Goal: Transaction & Acquisition: Purchase product/service

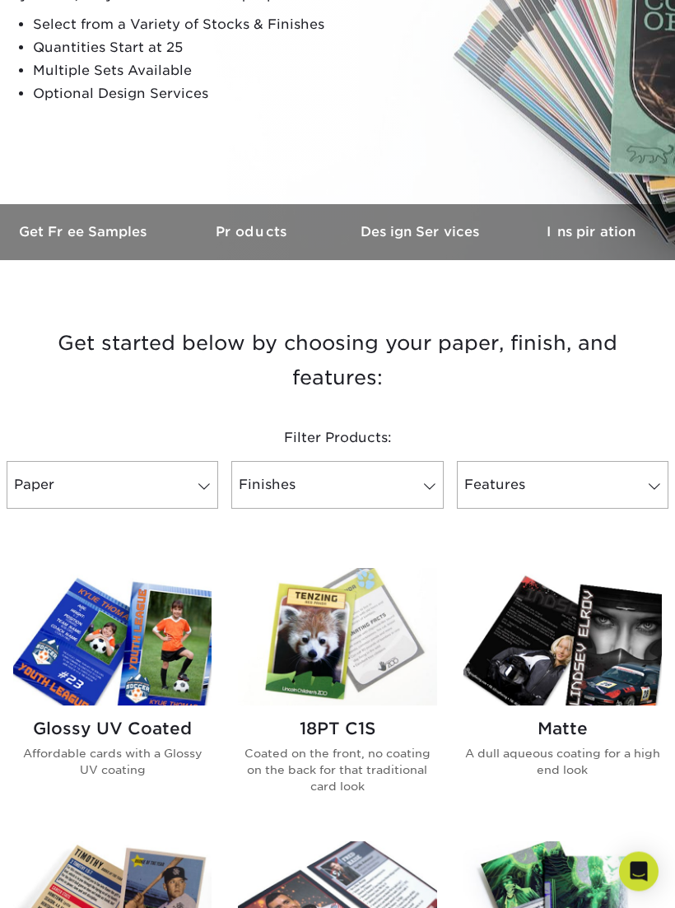
click at [201, 470] on link "Paper" at bounding box center [113, 486] width 212 height 48
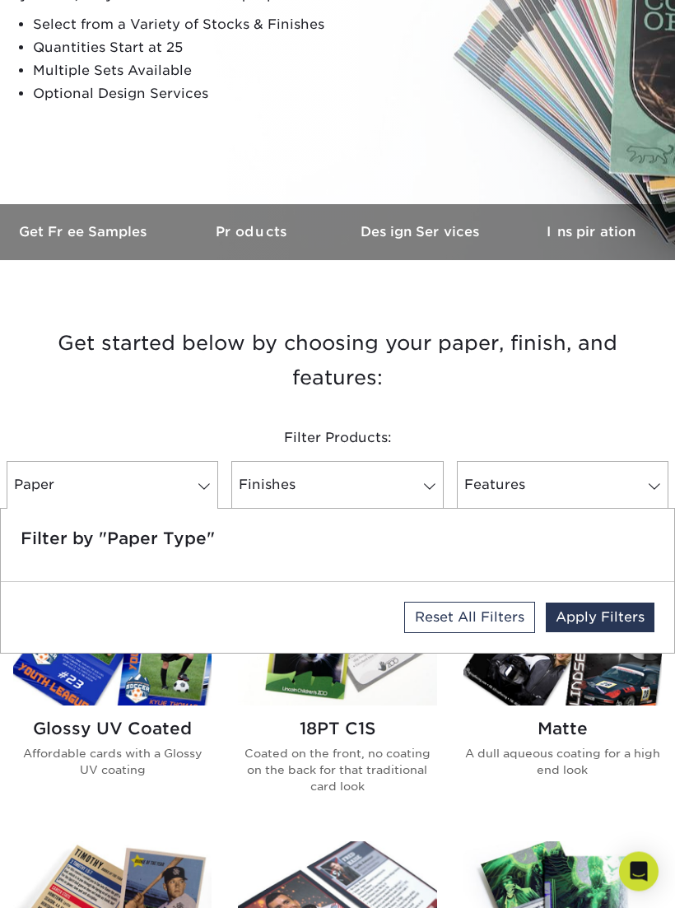
scroll to position [291, 0]
click at [613, 608] on link "Apply Filters" at bounding box center [600, 618] width 109 height 30
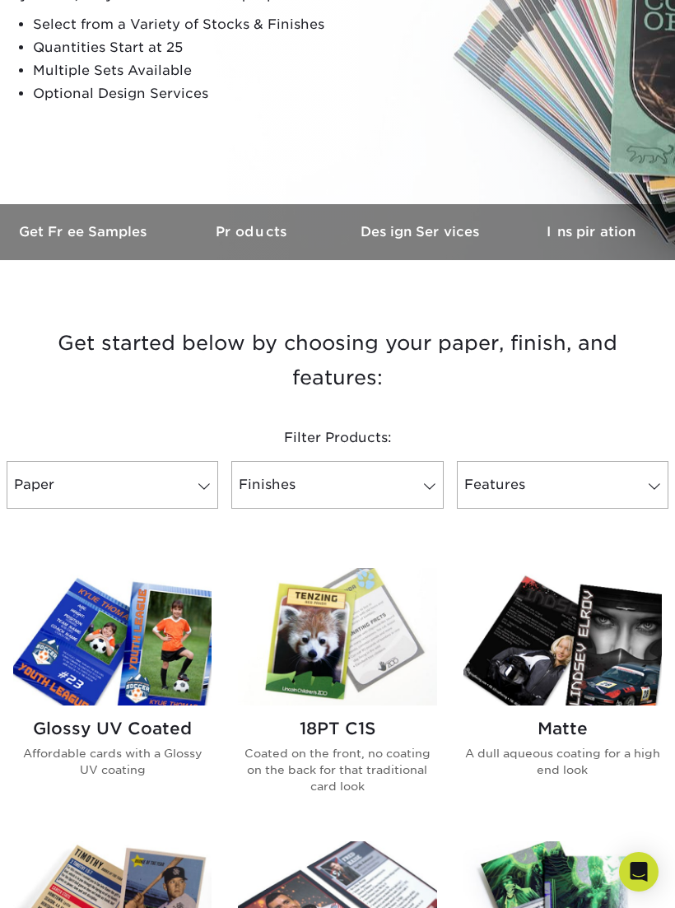
click at [182, 497] on link "Paper" at bounding box center [113, 485] width 212 height 48
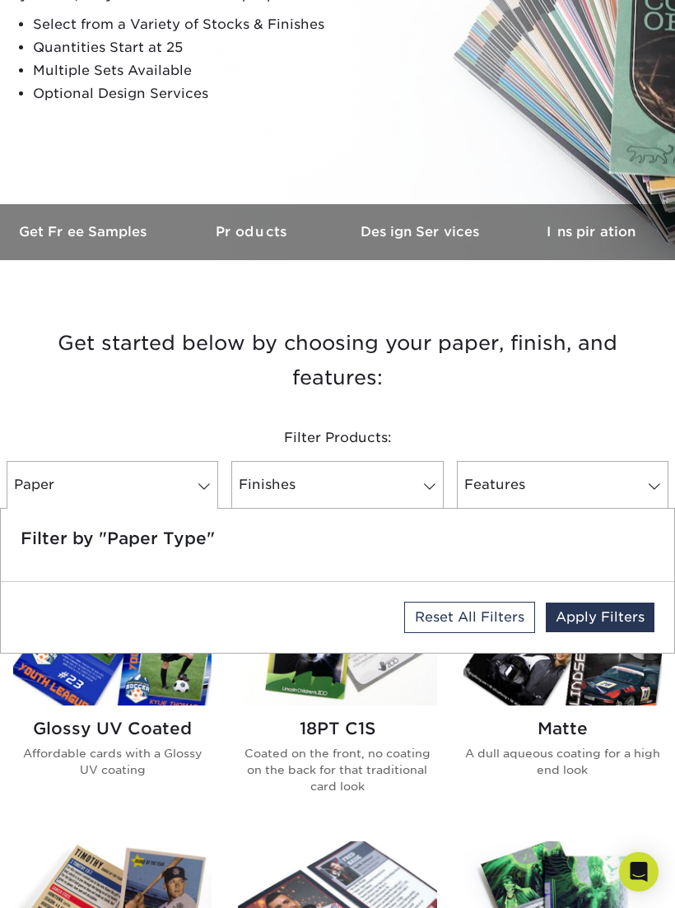
click at [482, 625] on link "Reset All Filters" at bounding box center [469, 617] width 131 height 31
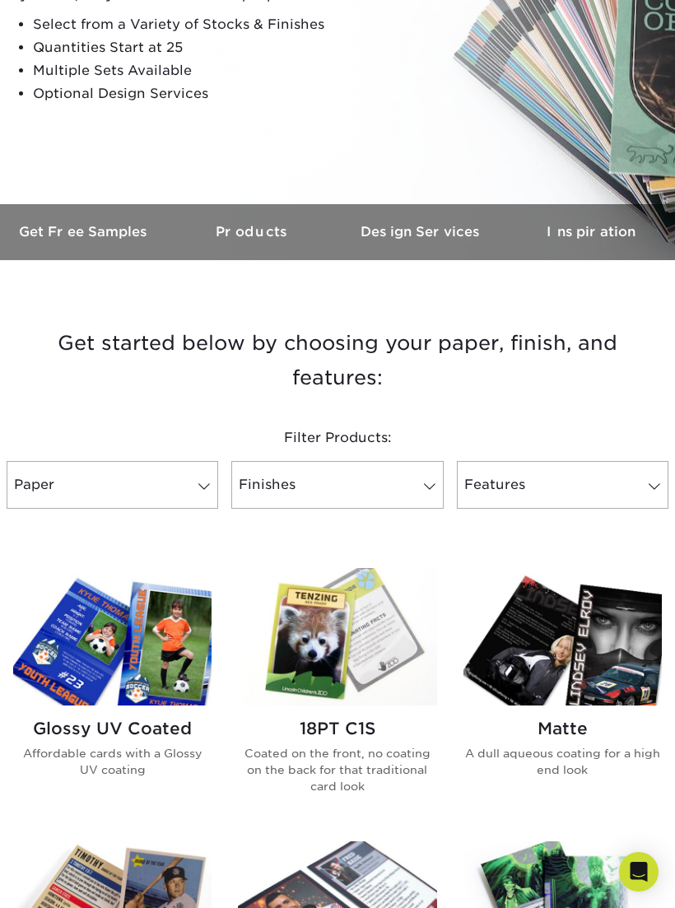
click at [162, 488] on link "Paper 0" at bounding box center [113, 485] width 212 height 48
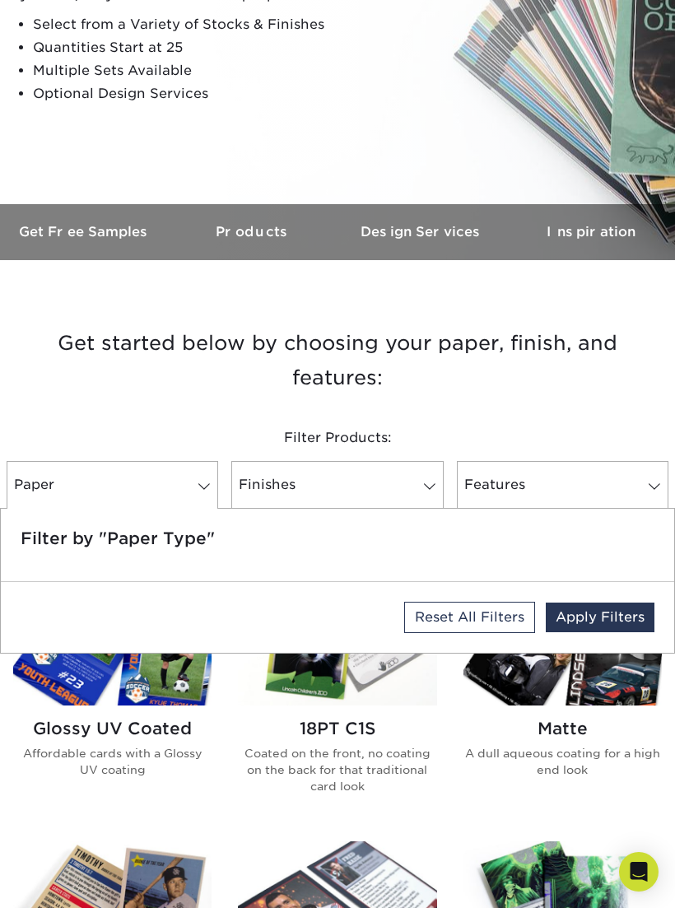
click at [252, 546] on h5 "Filter by "Paper Type"" at bounding box center [338, 539] width 634 height 20
click at [463, 623] on link "Reset All Filters" at bounding box center [469, 617] width 131 height 31
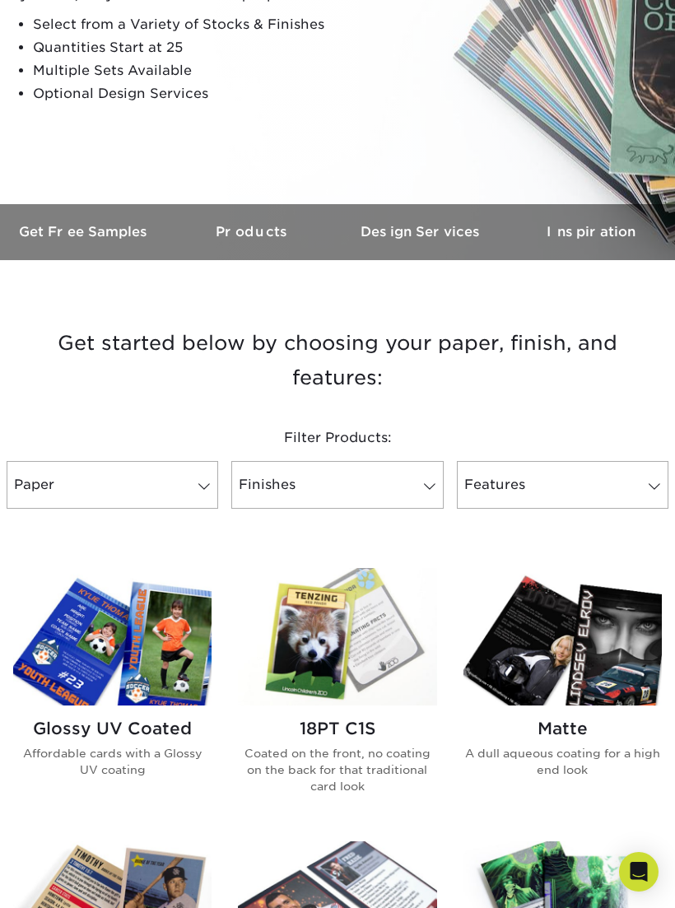
click at [383, 492] on link "Finishes 0" at bounding box center [337, 485] width 212 height 48
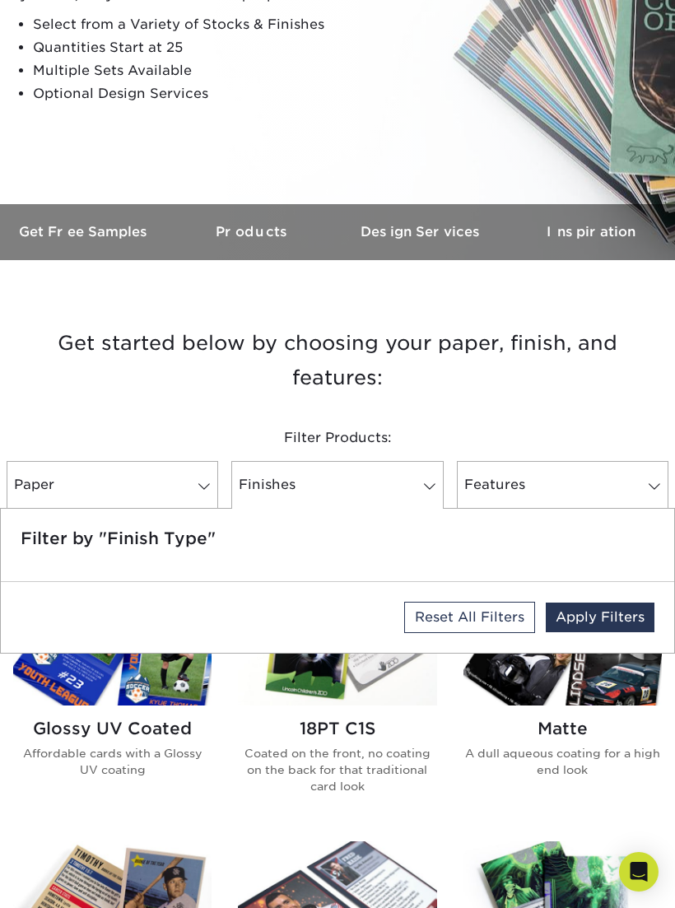
click at [622, 610] on link "Apply Filters" at bounding box center [600, 618] width 109 height 30
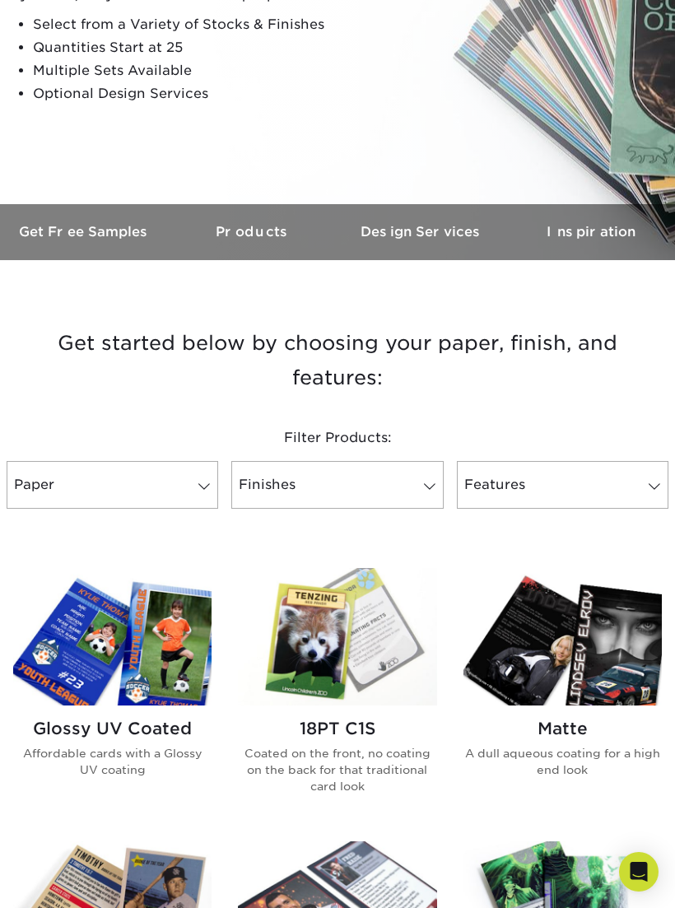
click at [569, 495] on link "Features 0" at bounding box center [563, 485] width 212 height 48
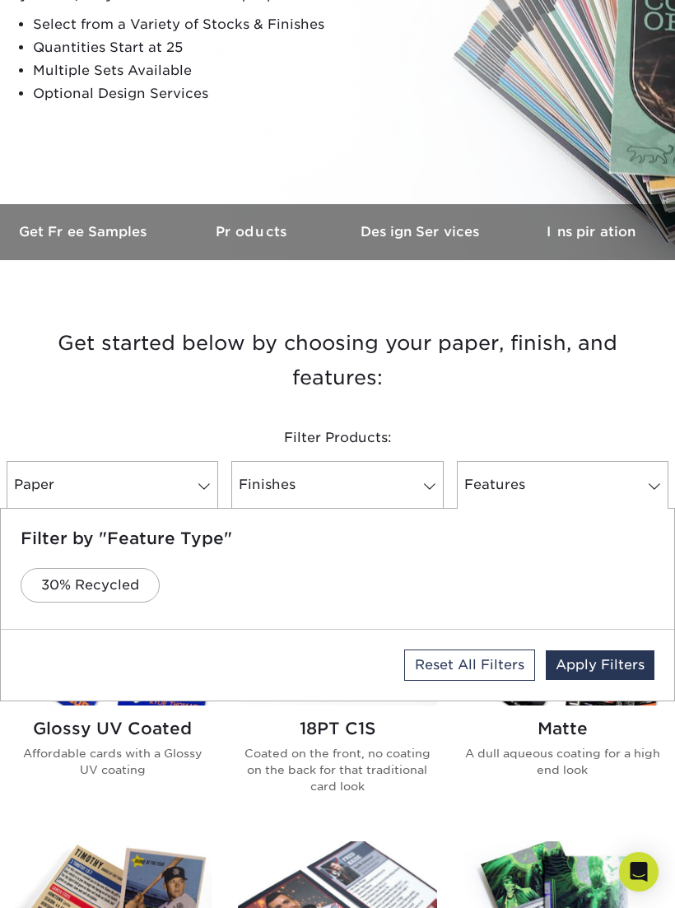
click at [604, 664] on link "Apply Filters" at bounding box center [600, 666] width 109 height 30
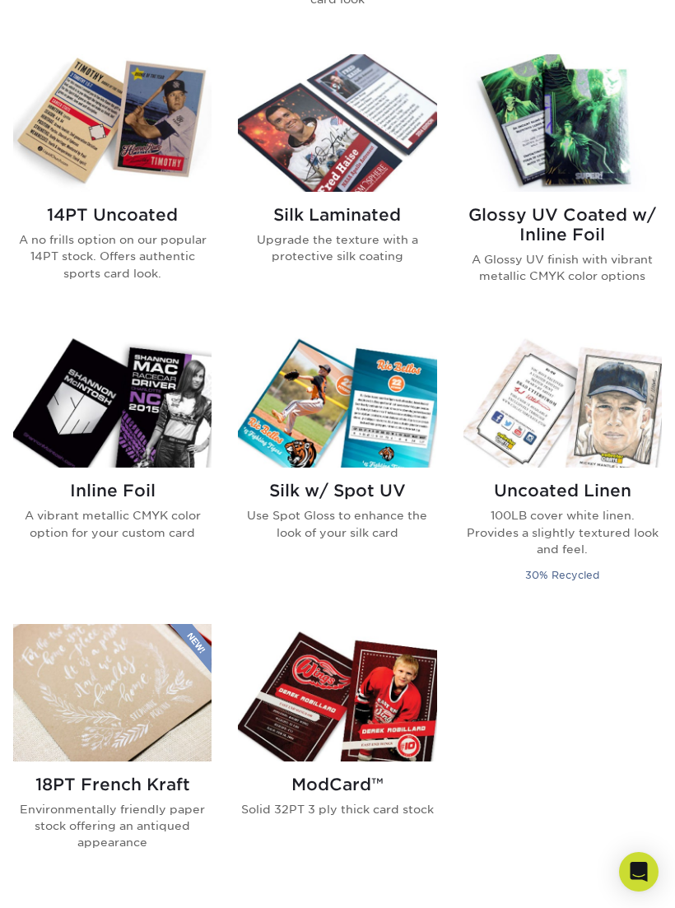
scroll to position [1074, 0]
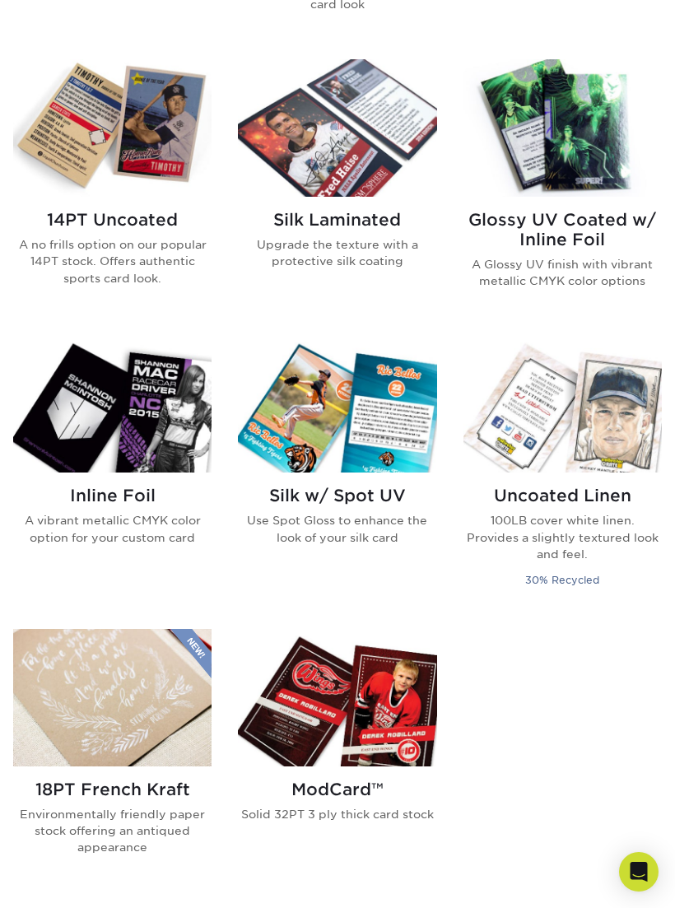
click at [128, 486] on h2 "Inline Foil" at bounding box center [112, 496] width 198 height 20
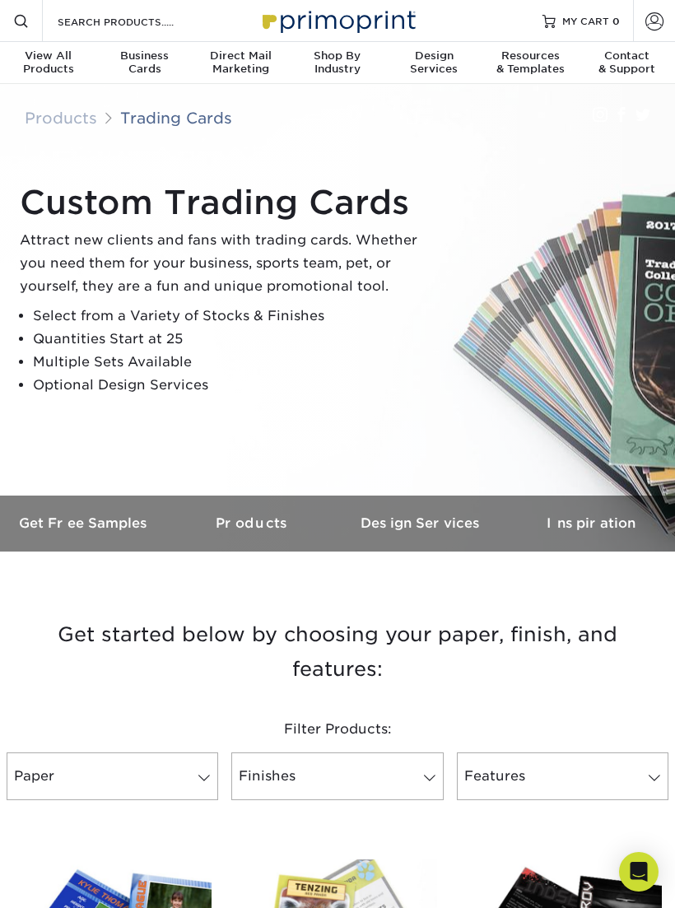
scroll to position [1101, 0]
